Goal: Complete application form

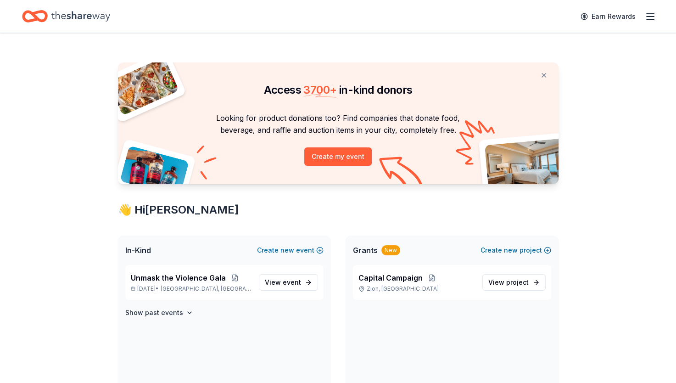
click at [298, 284] on span "event" at bounding box center [292, 282] width 18 height 8
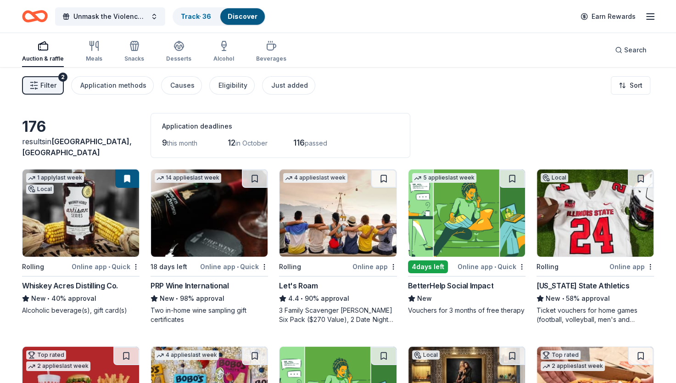
click at [215, 222] on img at bounding box center [209, 212] width 117 height 87
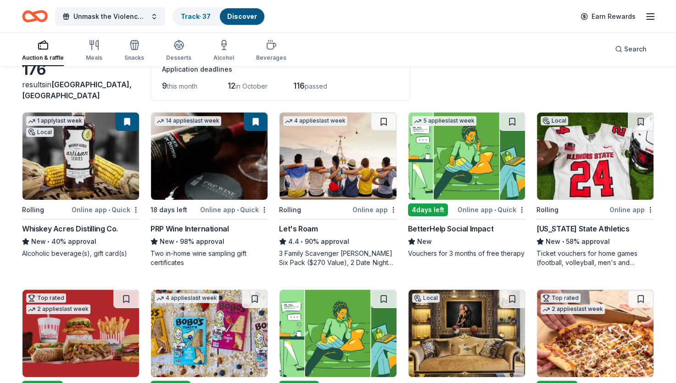
scroll to position [92, 0]
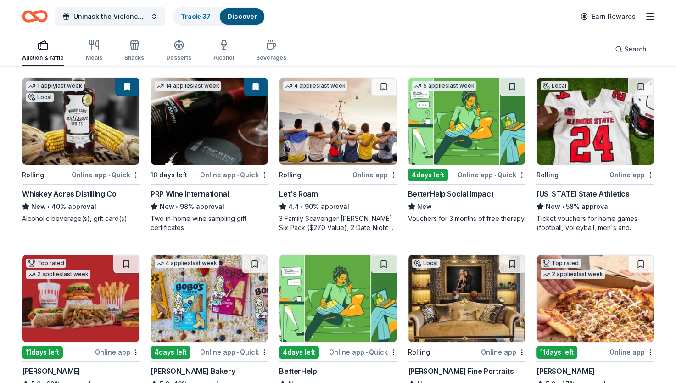
click at [469, 124] on img at bounding box center [466, 121] width 117 height 87
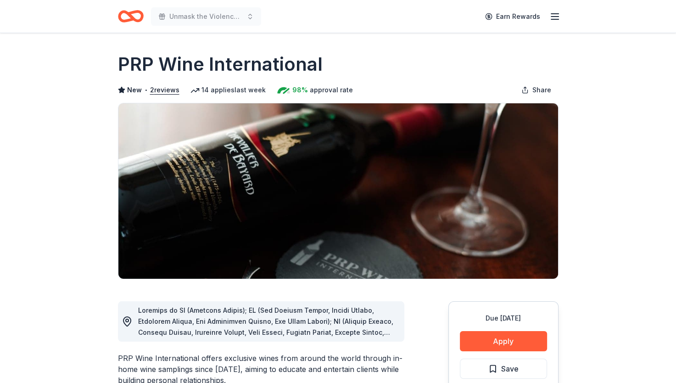
click at [507, 336] on button "Apply" at bounding box center [503, 341] width 87 height 20
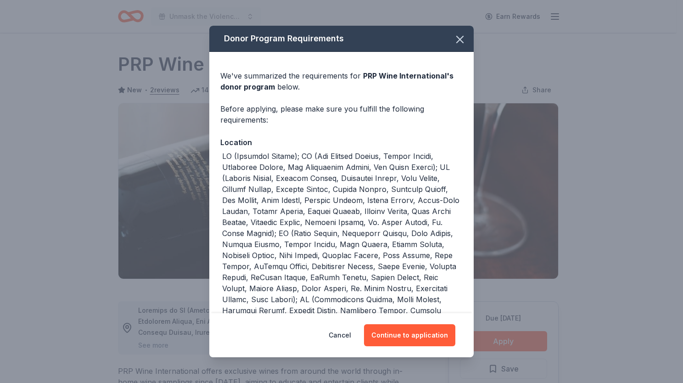
click at [397, 335] on button "Continue to application" at bounding box center [409, 335] width 91 height 22
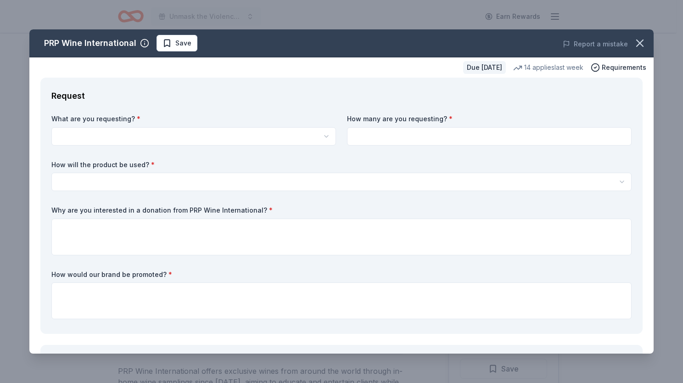
click at [139, 134] on html "Unmask the Violence Gala Earn Rewards Due in 18 days Share PRP Wine Internation…" at bounding box center [341, 191] width 683 height 383
select select "Two in-home wine sampling gift certificates"
click at [401, 136] on input at bounding box center [489, 136] width 284 height 18
type input "2"
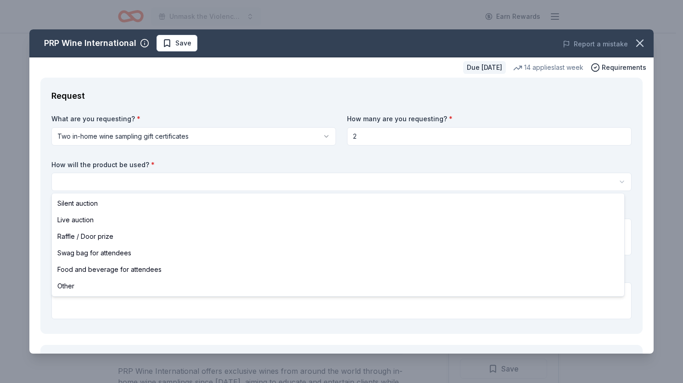
click at [205, 175] on html "Unmask the Violence Gala Earn Rewards Due in 18 days Share PRP Wine Internation…" at bounding box center [341, 191] width 683 height 383
select select "silentAuction"
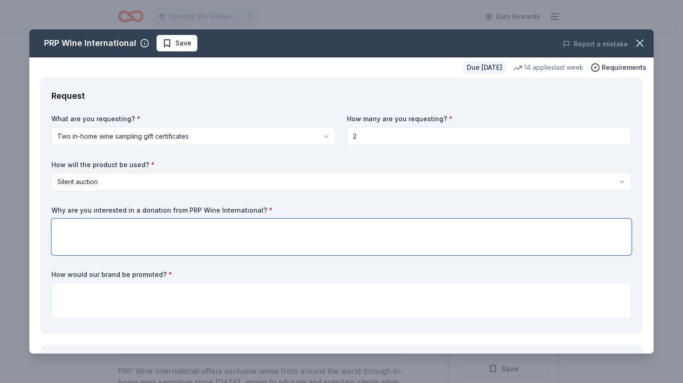
click at [104, 243] on textarea at bounding box center [341, 236] width 580 height 37
click at [215, 241] on textarea at bounding box center [341, 236] width 580 height 37
paste textarea "On behalf of A Safe Place, I am reaching out to invite you to support our upcom…"
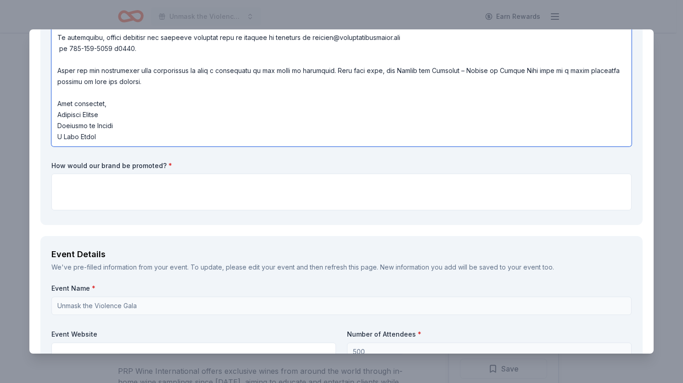
scroll to position [314, 0]
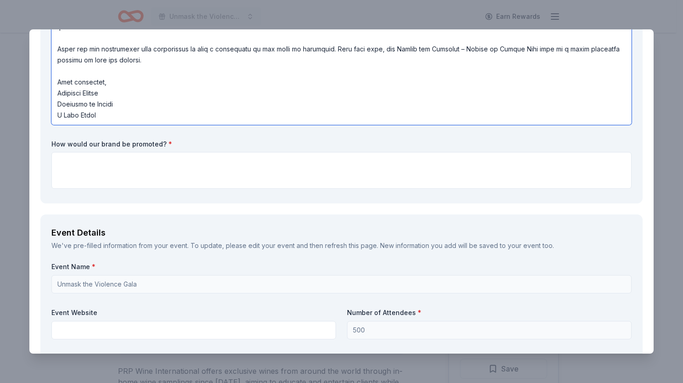
type textarea "On behalf of A Safe Place, I am reaching out to invite you to support our upcom…"
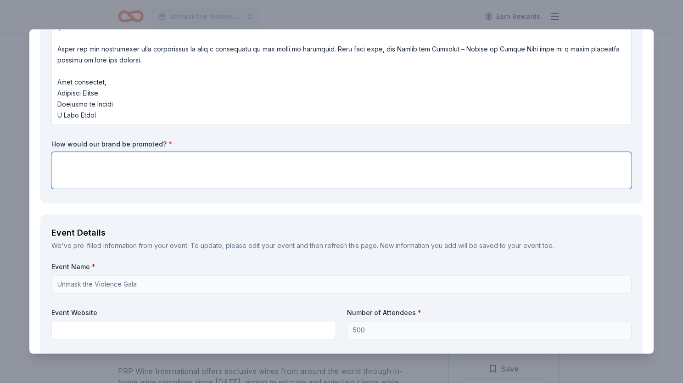
click at [147, 179] on textarea at bounding box center [341, 170] width 580 height 37
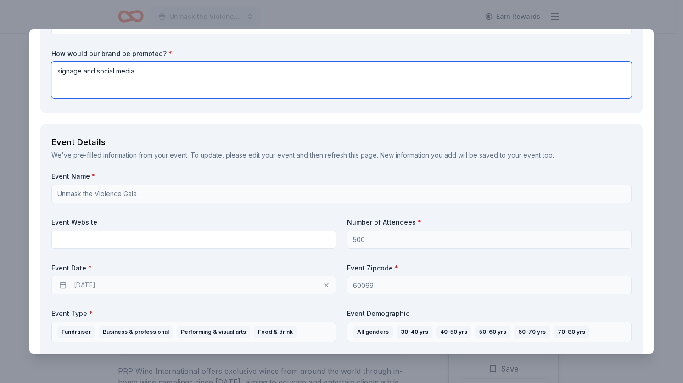
scroll to position [406, 0]
type textarea "signage and social media"
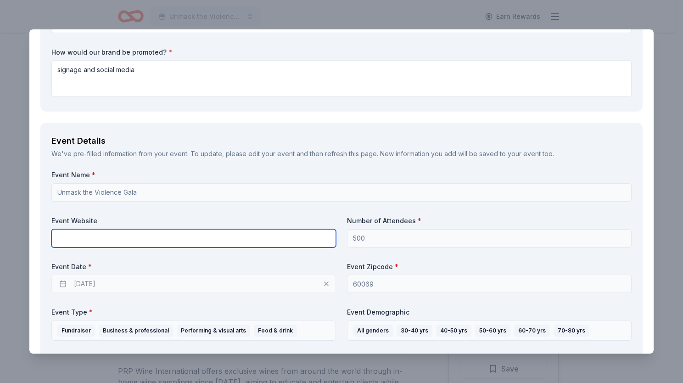
click at [131, 231] on input "text" at bounding box center [193, 238] width 284 height 18
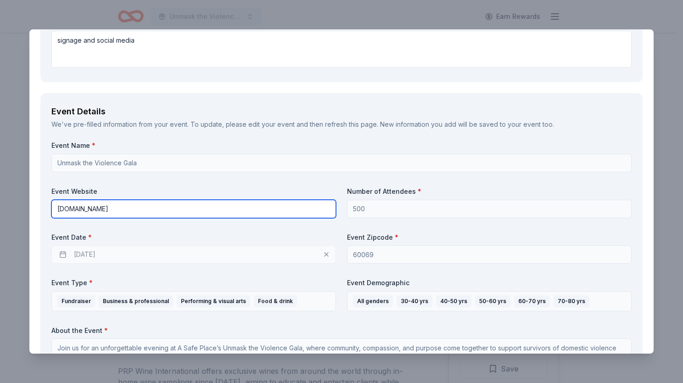
scroll to position [452, 0]
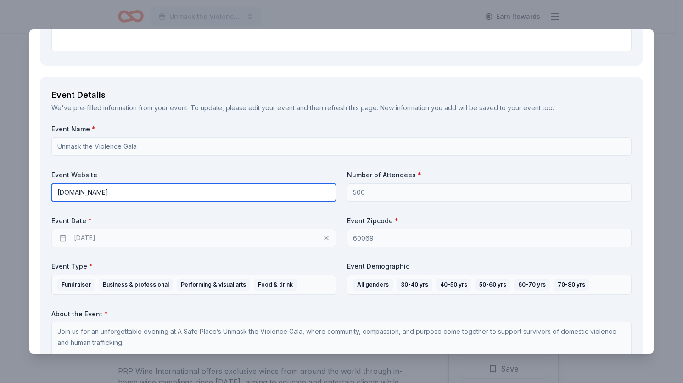
type input "asafeplaceforhelp.org"
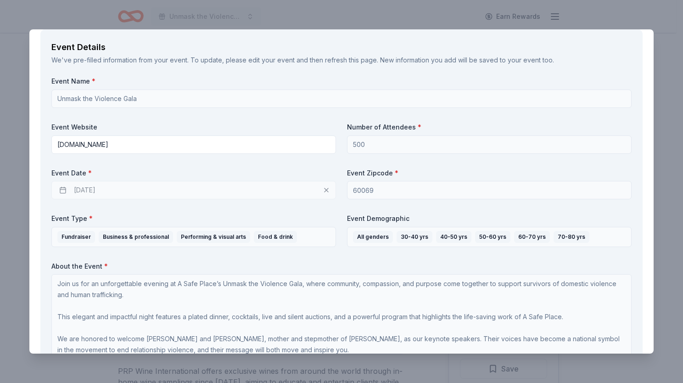
scroll to position [543, 0]
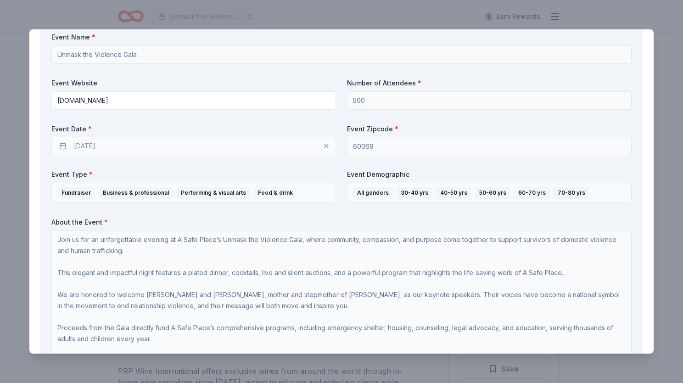
click at [243, 141] on div "10/17/2025" at bounding box center [193, 146] width 284 height 18
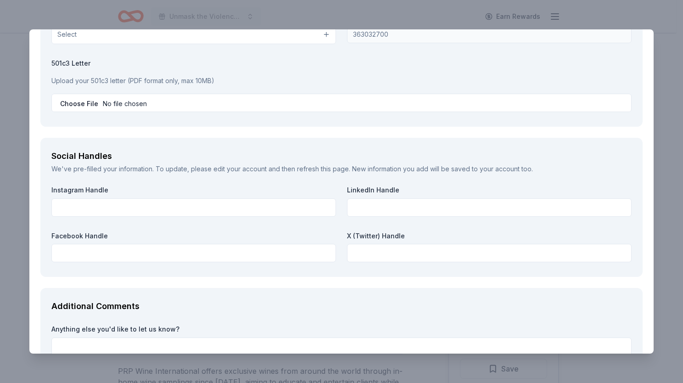
scroll to position [1316, 0]
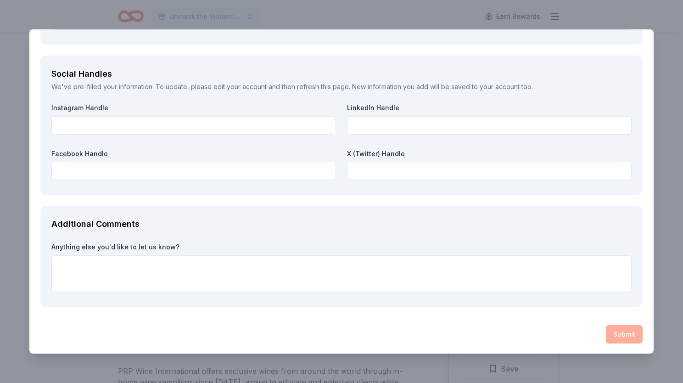
click at [615, 333] on div "Submit" at bounding box center [341, 334] width 602 height 18
click at [235, 268] on textarea at bounding box center [341, 273] width 580 height 37
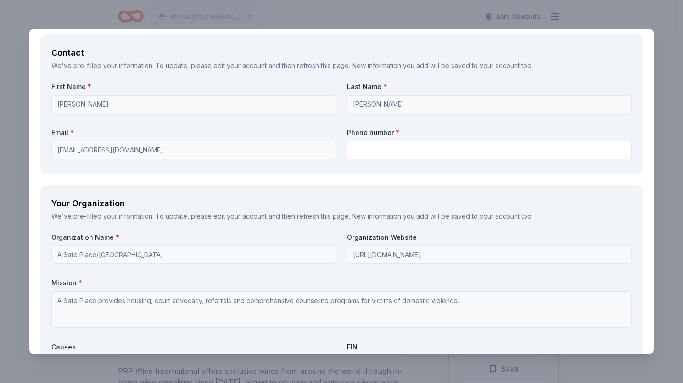
scroll to position [918, 0]
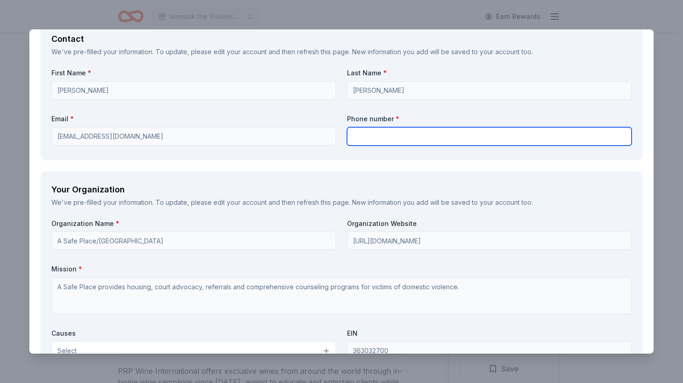
click at [468, 142] on input "text" at bounding box center [489, 136] width 284 height 18
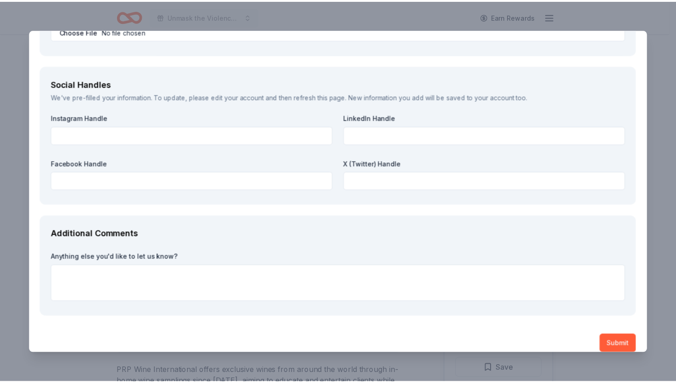
scroll to position [1316, 0]
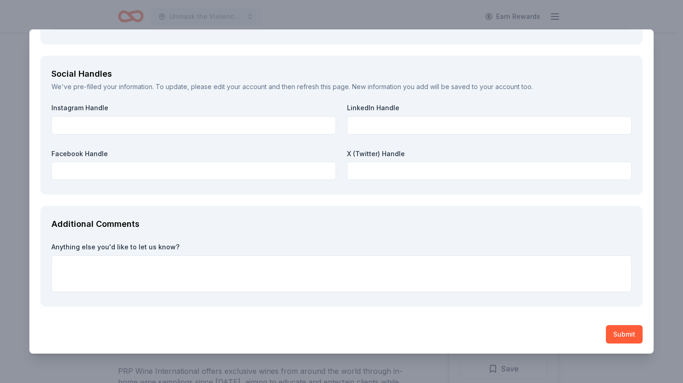
type input "8477317165"
click at [617, 333] on button "Submit" at bounding box center [624, 334] width 37 height 18
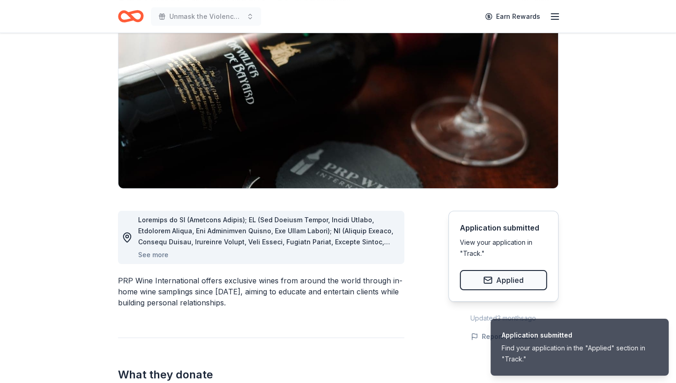
scroll to position [92, 0]
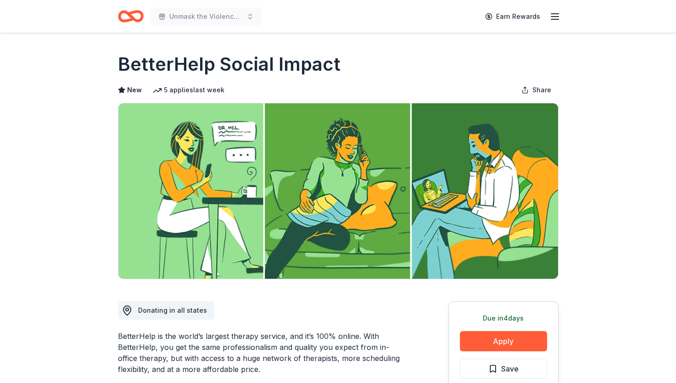
click at [485, 339] on button "Apply" at bounding box center [503, 341] width 87 height 20
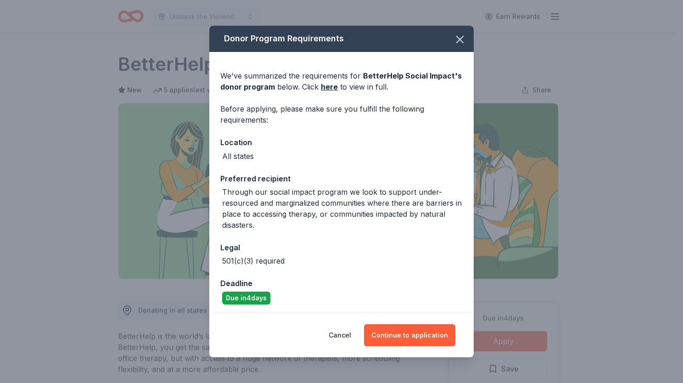
click at [426, 338] on button "Continue to application" at bounding box center [409, 335] width 91 height 22
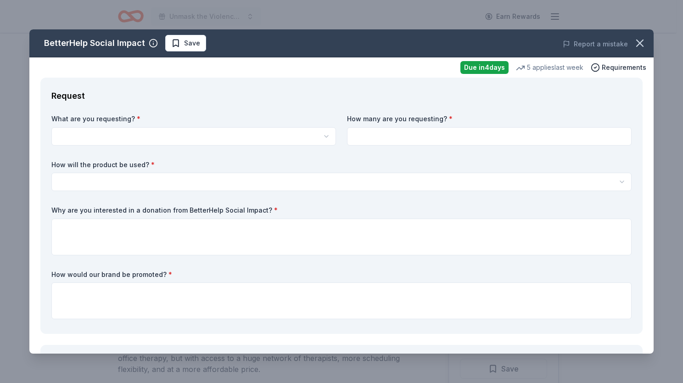
click at [217, 134] on html "Unmask the Violence Gala Earn Rewards Due in 4 days Share BetterHelp Social Imp…" at bounding box center [341, 191] width 683 height 383
select select "Vouchers for 3 months of free therapy"
click at [395, 140] on input at bounding box center [489, 136] width 284 height 18
type input "1"
click at [228, 181] on html "Unmask the Violence Gala Earn Rewards Due in 4 days Share BetterHelp Social Imp…" at bounding box center [341, 191] width 683 height 383
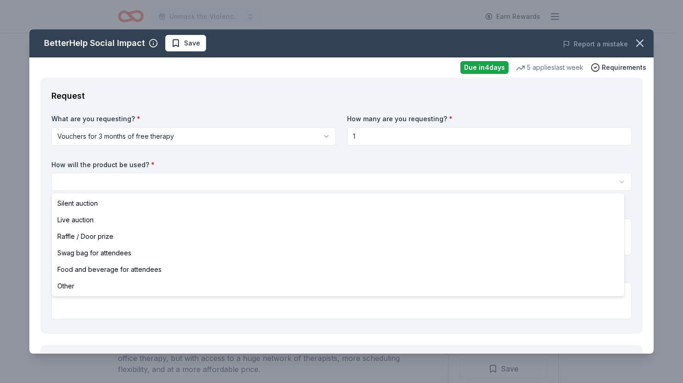
select select "silentAuction"
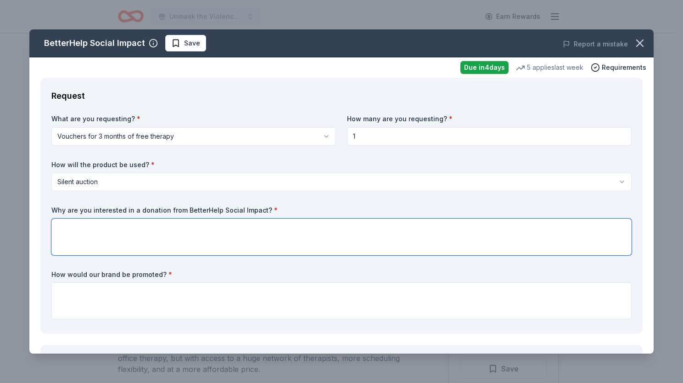
click at [109, 245] on textarea at bounding box center [341, 236] width 580 height 37
type textarea "We are all about self care at A Safe Place"
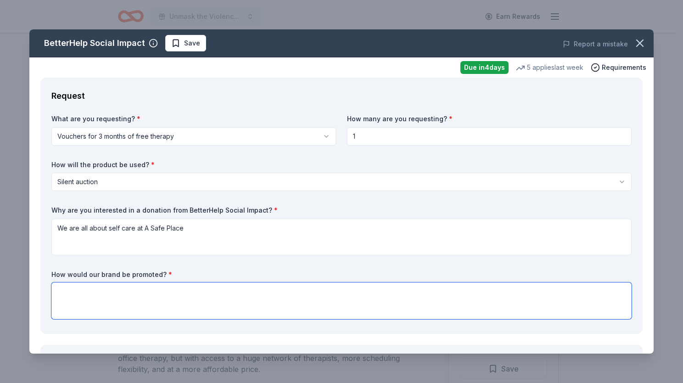
click at [80, 309] on textarea at bounding box center [341, 300] width 580 height 37
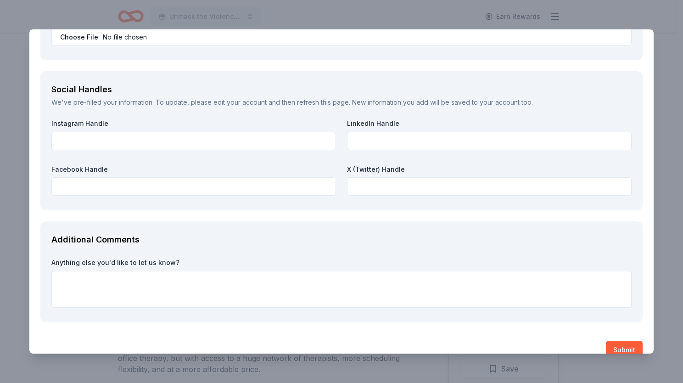
scroll to position [1132, 0]
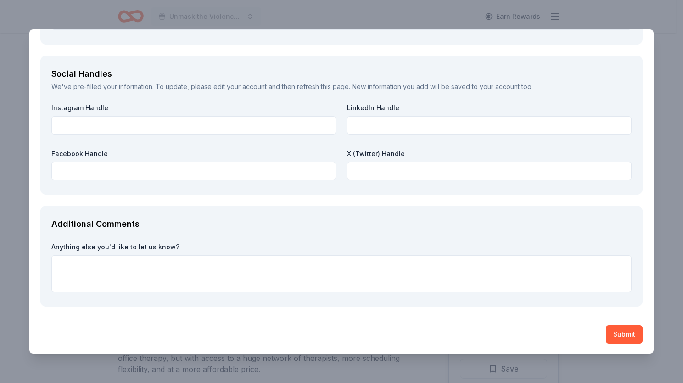
type textarea "signage and social media"
click at [209, 258] on textarea at bounding box center [341, 273] width 580 height 37
paste textarea "On behalf of A Safe Place, I am reaching out to invite you to support our upcom…"
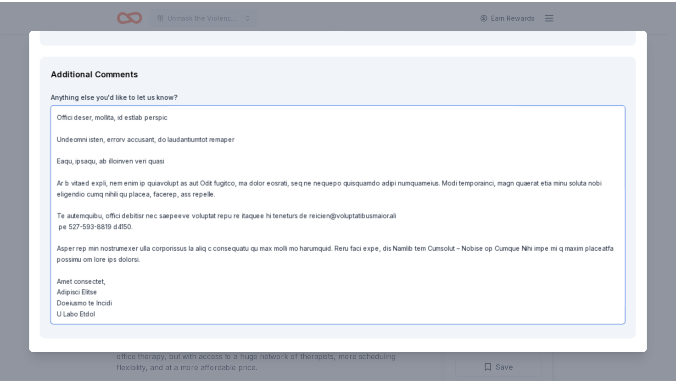
scroll to position [1316, 0]
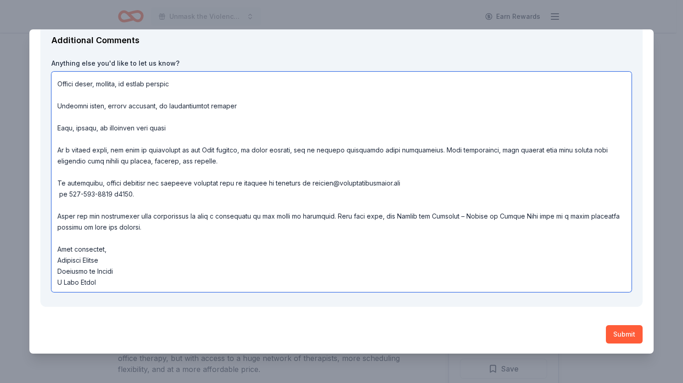
type textarea "On behalf of A Safe Place, I am reaching out to invite you to support our upcom…"
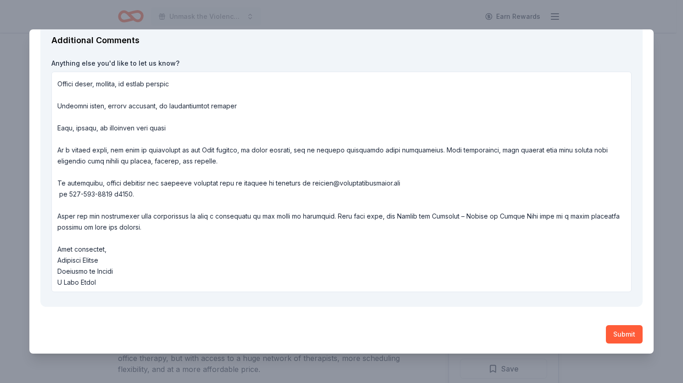
click at [617, 329] on button "Submit" at bounding box center [624, 334] width 37 height 18
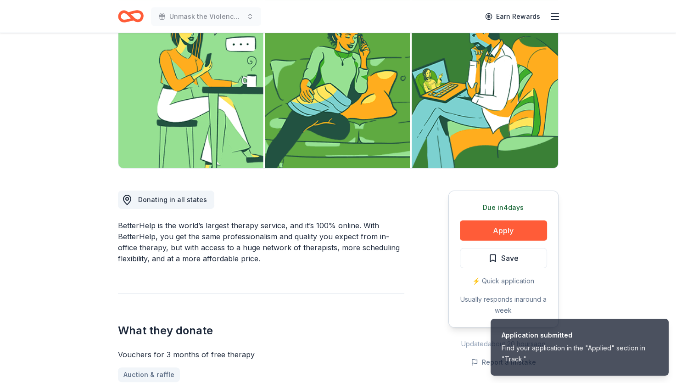
scroll to position [229, 0]
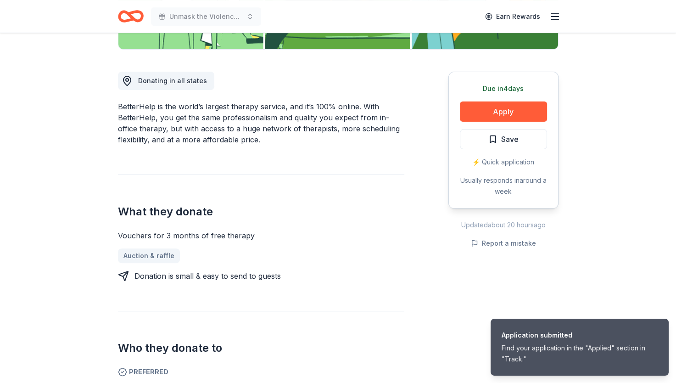
click at [496, 134] on span "Save" at bounding box center [503, 139] width 30 height 12
click at [499, 139] on span "Save" at bounding box center [503, 139] width 30 height 12
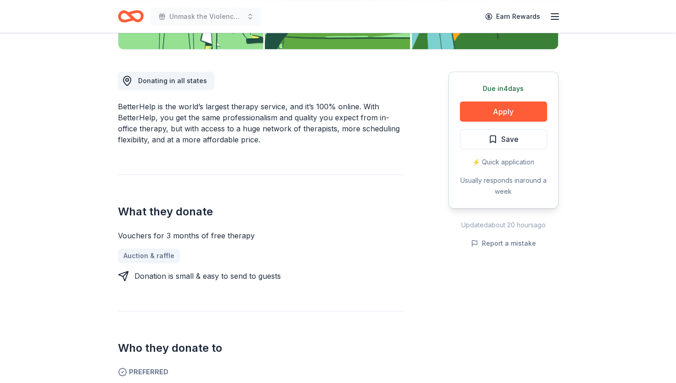
click at [492, 144] on span "Save" at bounding box center [503, 139] width 30 height 12
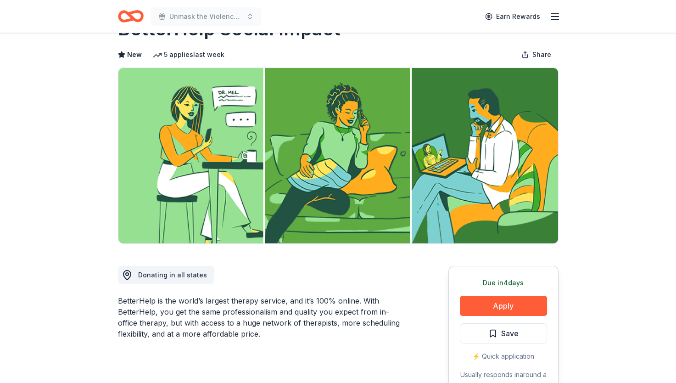
scroll to position [0, 0]
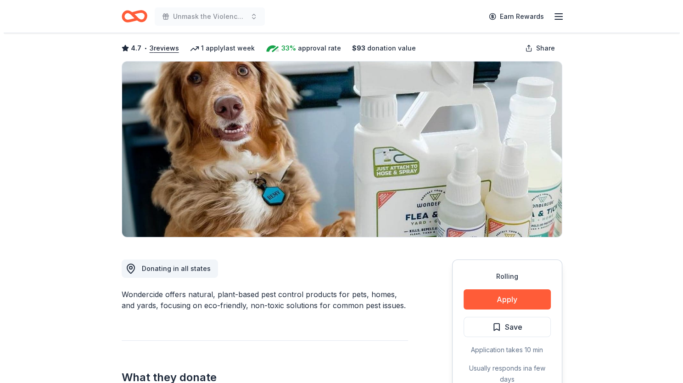
scroll to position [92, 0]
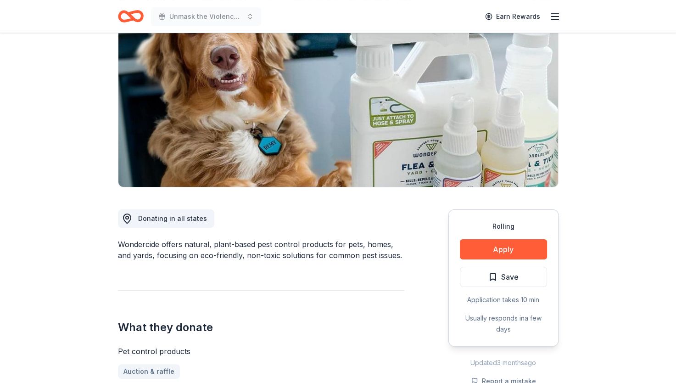
click at [489, 249] on button "Apply" at bounding box center [503, 249] width 87 height 20
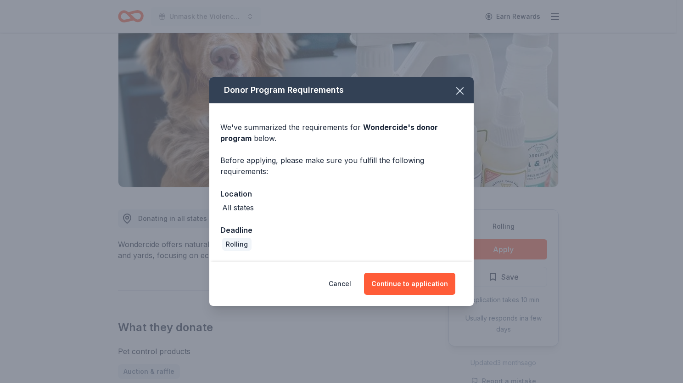
click at [403, 288] on button "Continue to application" at bounding box center [409, 284] width 91 height 22
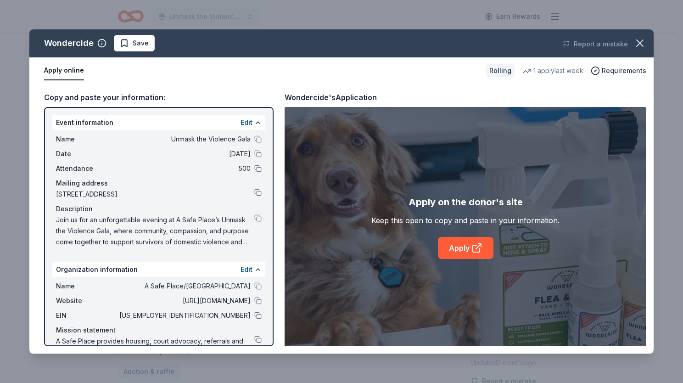
click at [476, 249] on icon at bounding box center [478, 246] width 5 height 5
click at [143, 49] on button "Save" at bounding box center [134, 43] width 41 height 17
click at [153, 50] on body "Unmask the Violence Gala Earn Rewards Rolling Share Wondercide 4.7 • 3 reviews …" at bounding box center [338, 191] width 676 height 383
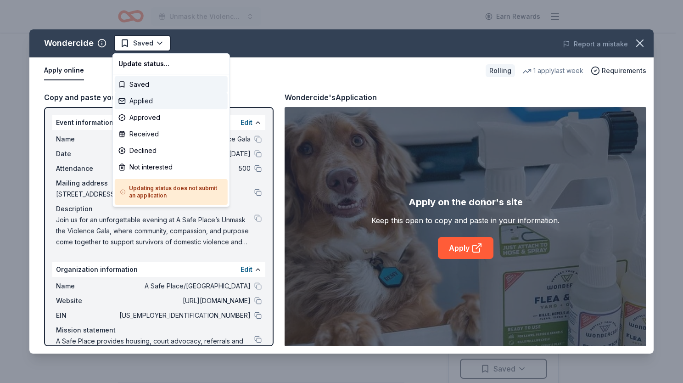
click at [140, 101] on div "Applied" at bounding box center [171, 101] width 113 height 17
